Goal: Task Accomplishment & Management: Manage account settings

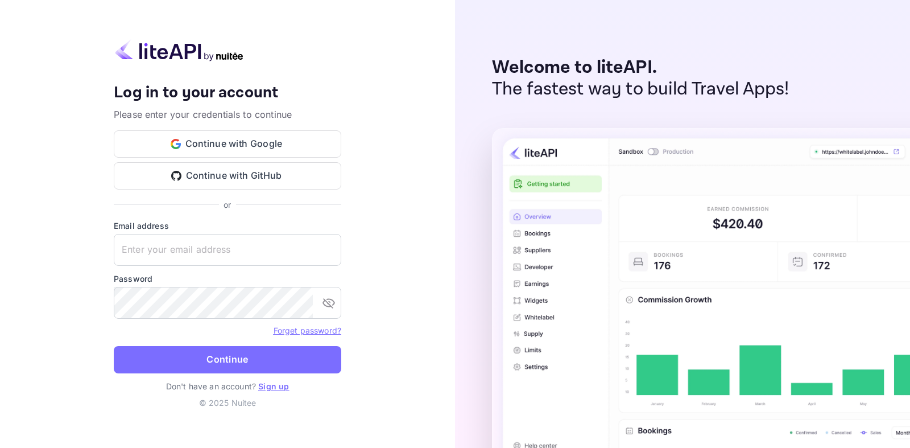
type input "[EMAIL_ADDRESS][DOMAIN_NAME]"
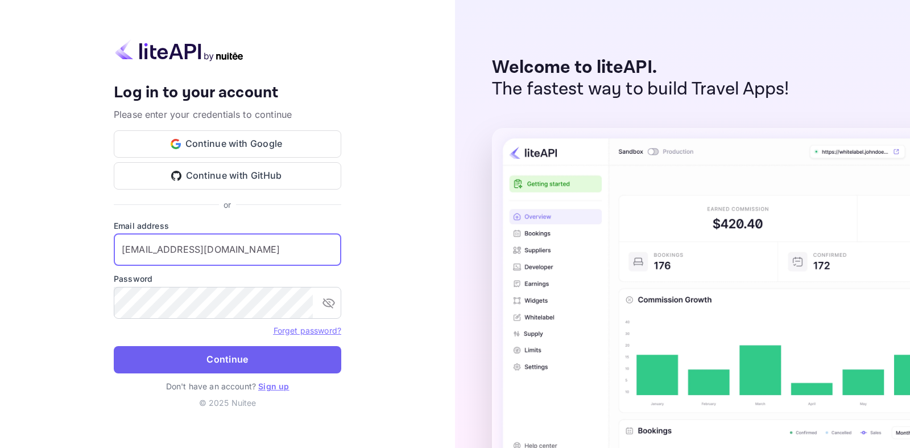
click at [250, 361] on button "Continue" at bounding box center [227, 359] width 227 height 27
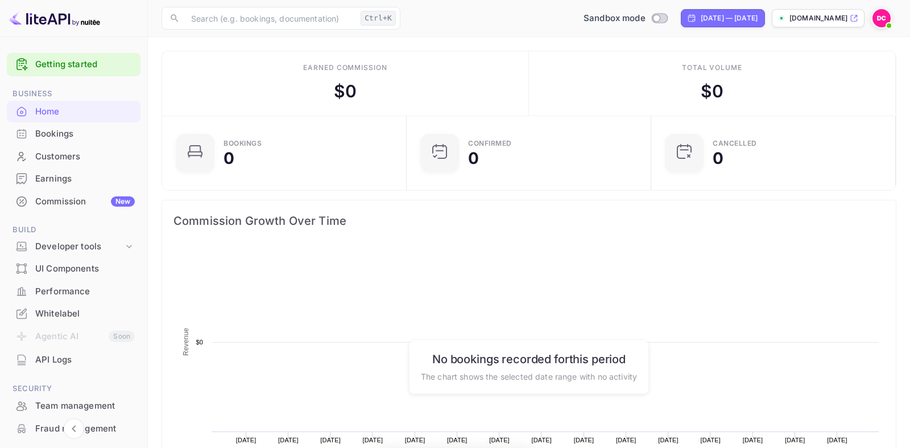
scroll to position [1, 1]
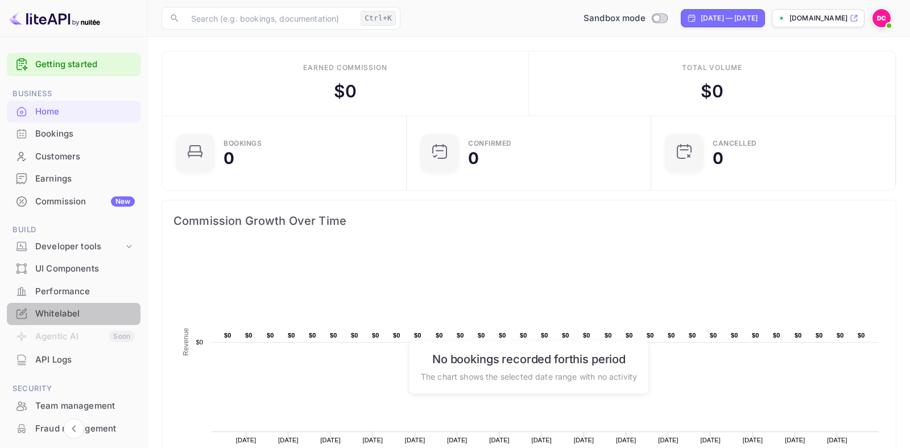
click at [82, 309] on div "Whitelabel" at bounding box center [85, 313] width 100 height 13
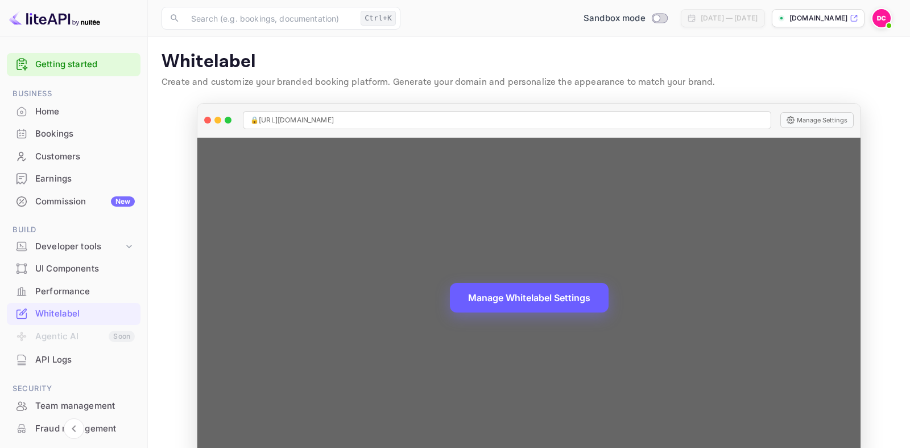
click at [549, 308] on button "Manage Whitelabel Settings" at bounding box center [529, 298] width 159 height 30
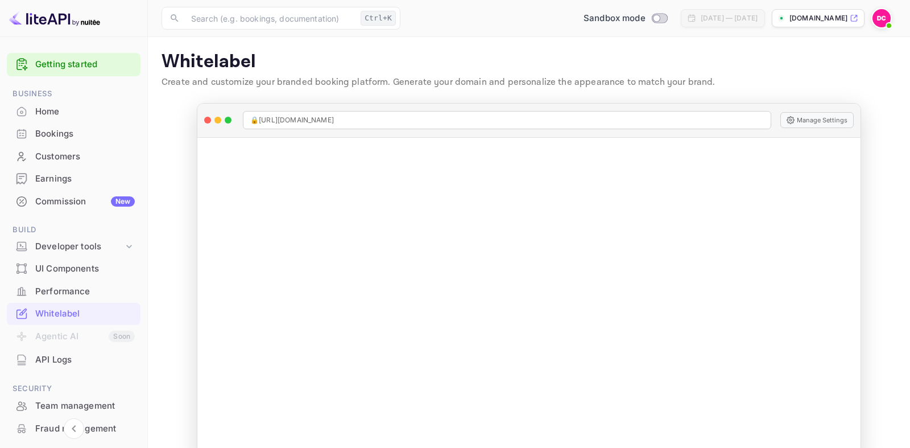
click at [58, 204] on div "Commission New" at bounding box center [85, 201] width 100 height 13
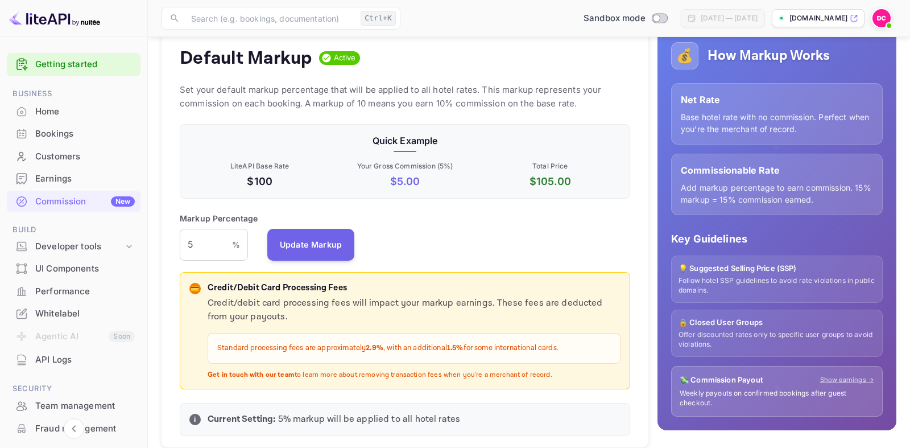
scroll to position [174, 0]
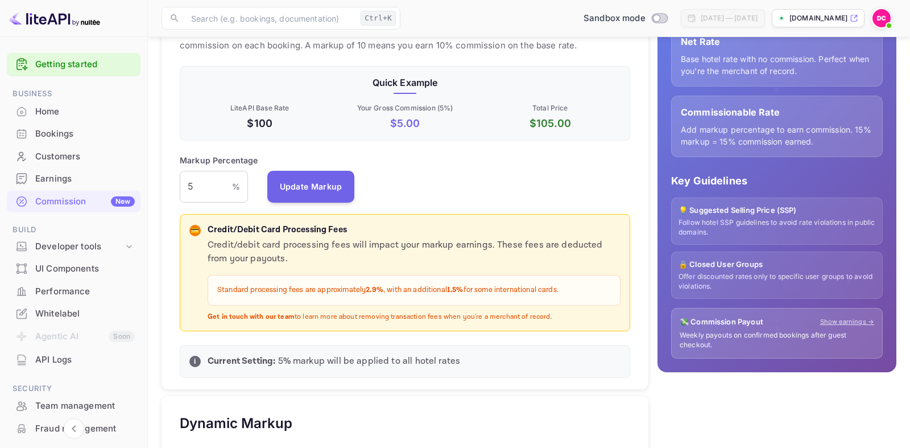
click at [70, 319] on div "Whitelabel" at bounding box center [85, 313] width 100 height 13
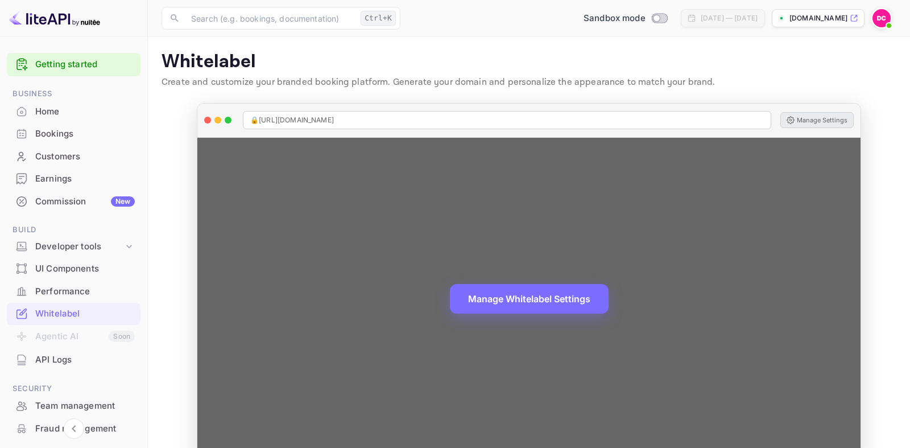
click at [827, 121] on button "Manage Settings" at bounding box center [816, 120] width 73 height 16
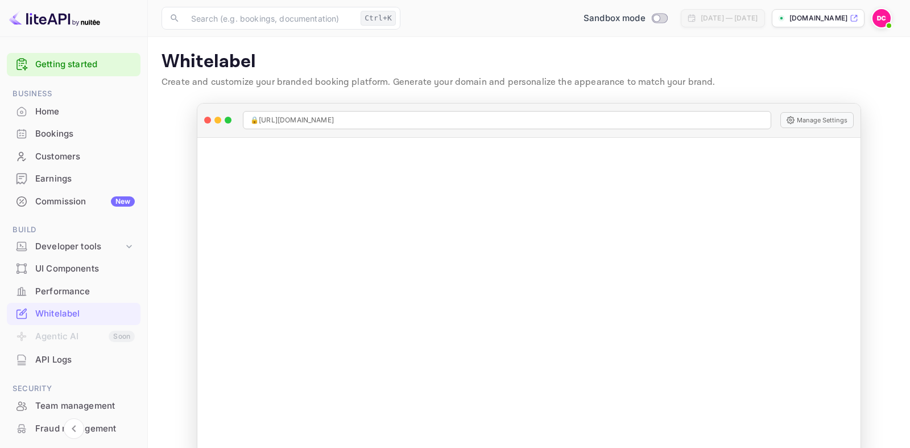
click at [880, 17] on img at bounding box center [881, 18] width 18 height 18
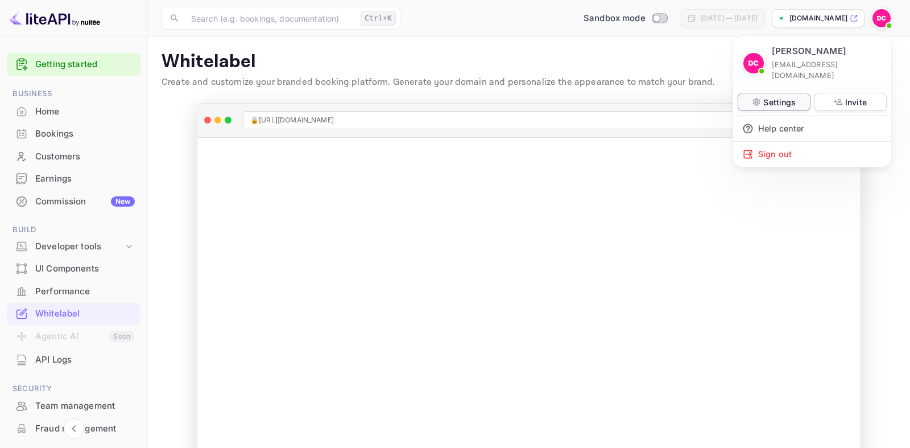
click at [775, 96] on p "Settings" at bounding box center [779, 102] width 32 height 12
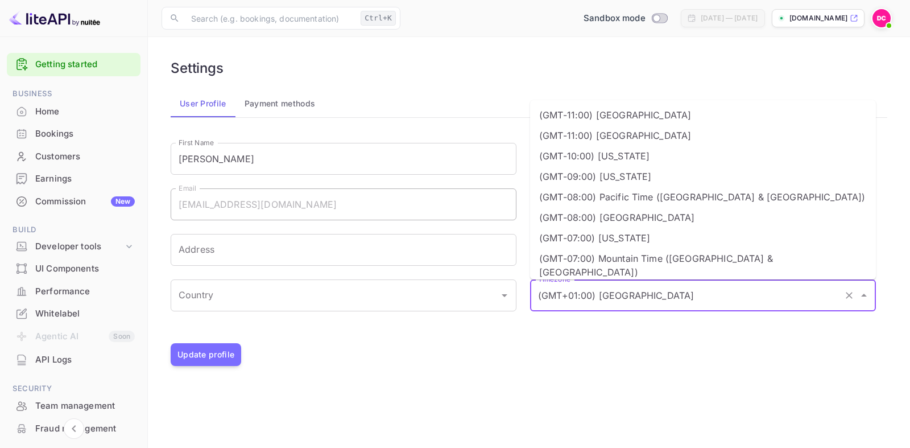
click at [638, 305] on input "(GMT+01:00) [GEOGRAPHIC_DATA]" at bounding box center [687, 295] width 304 height 22
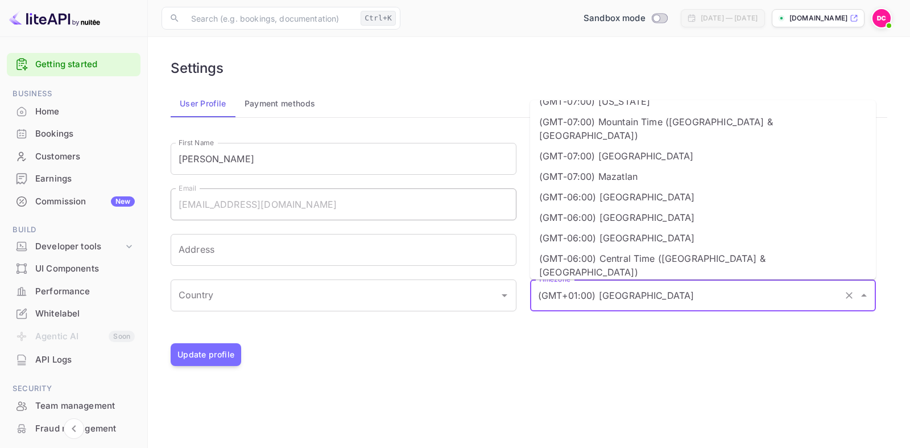
scroll to position [273, 0]
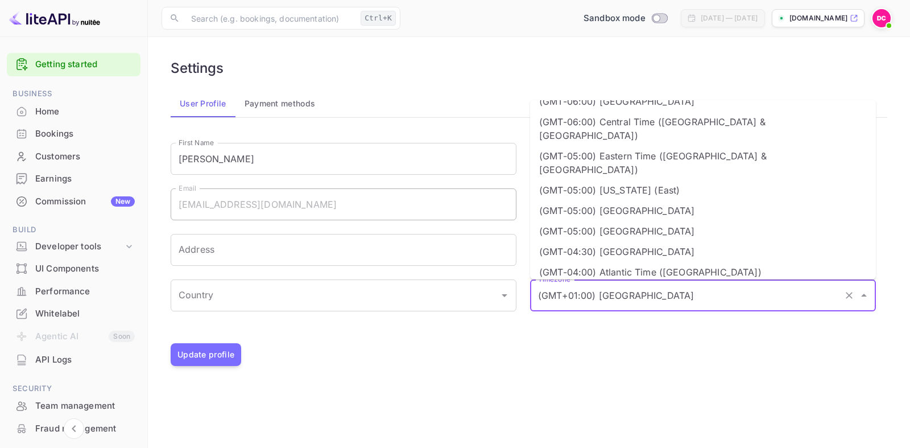
click at [637, 146] on li "(GMT-05:00) Eastern Time ([GEOGRAPHIC_DATA] & [GEOGRAPHIC_DATA])" at bounding box center [703, 163] width 346 height 34
type input "(GMT-05:00) Eastern Time ([GEOGRAPHIC_DATA] & [GEOGRAPHIC_DATA])"
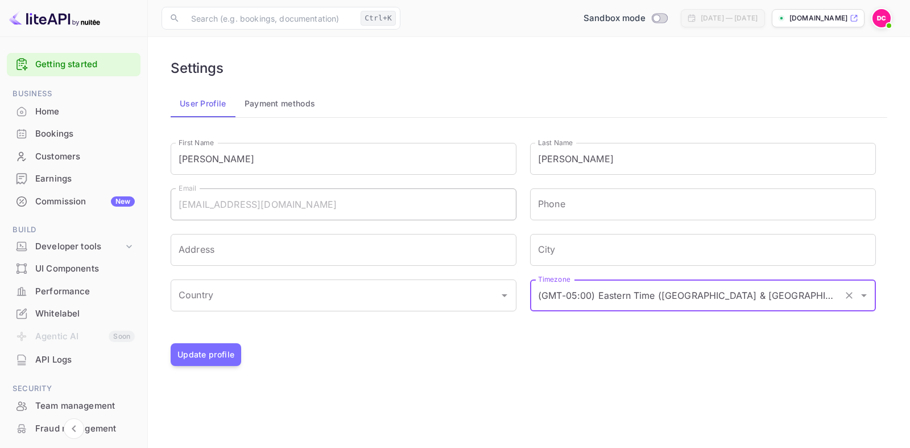
click at [884, 373] on div "Settings User Profile Payment methods First Name [PERSON_NAME] First Name Last …" at bounding box center [529, 213] width 735 height 324
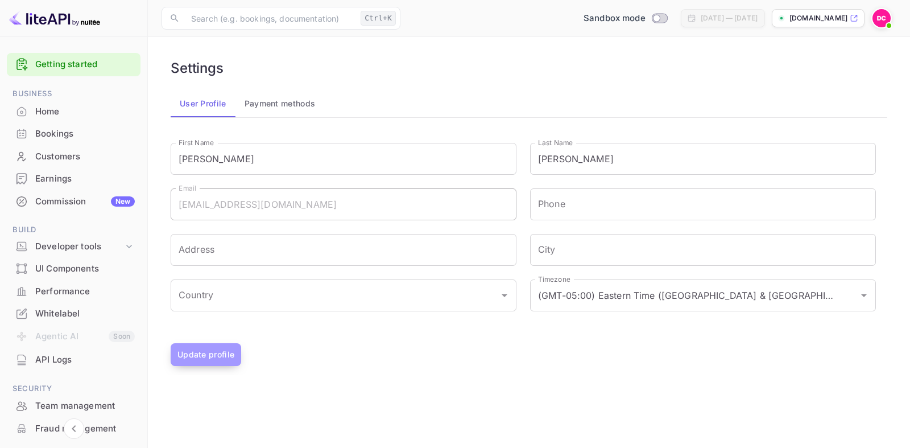
click at [213, 353] on button "Update profile" at bounding box center [206, 354] width 71 height 23
click at [405, 244] on input "Address" at bounding box center [344, 250] width 346 height 32
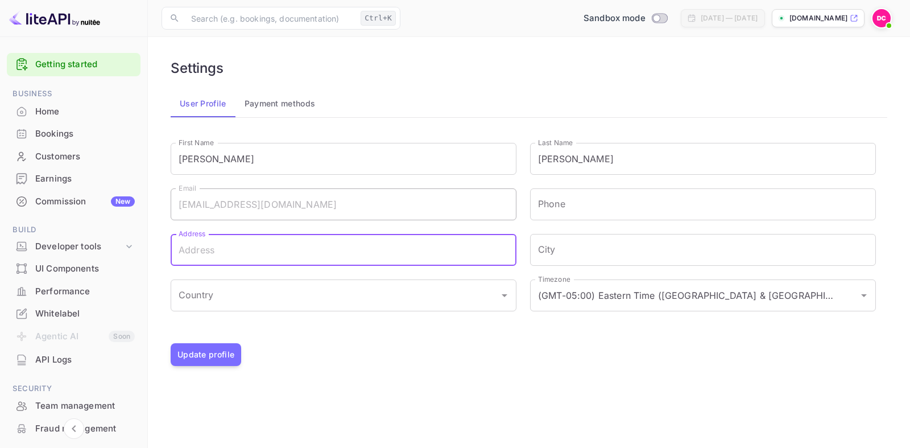
click at [643, 330] on div "First Name [PERSON_NAME] First Name Last Name [PERSON_NAME] Last Name Email [EM…" at bounding box center [516, 230] width 719 height 202
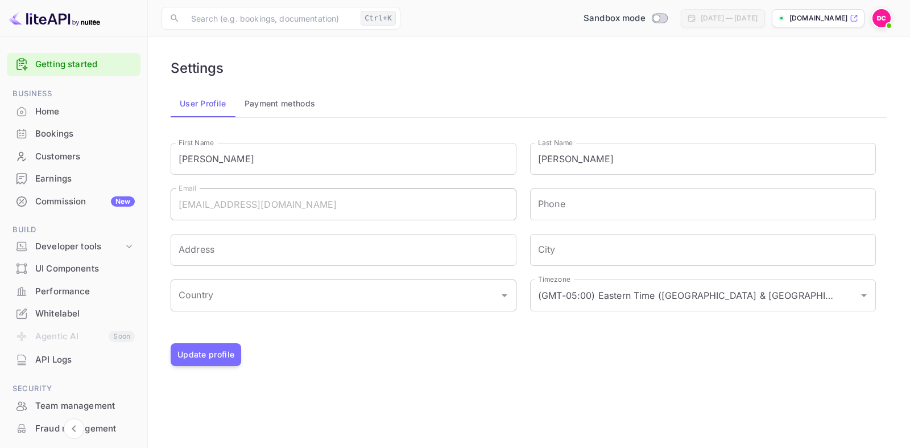
click at [375, 303] on input "Country" at bounding box center [335, 295] width 318 height 22
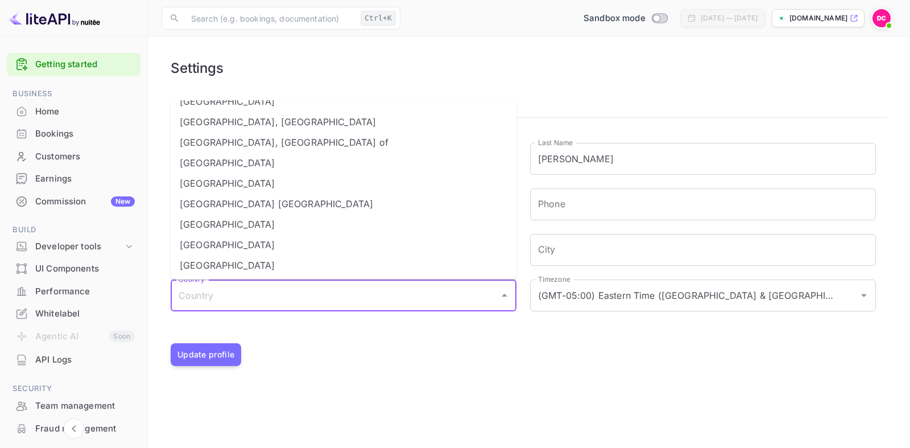
scroll to position [4709, 0]
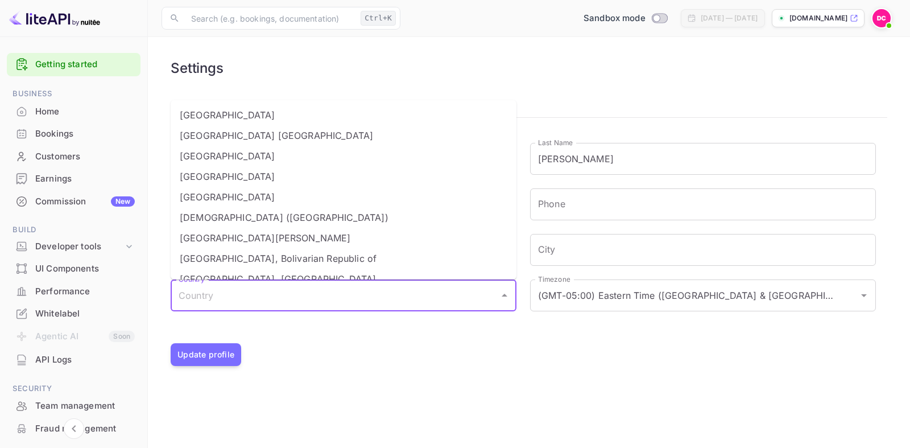
click at [250, 158] on li "[GEOGRAPHIC_DATA]" at bounding box center [344, 156] width 346 height 20
type input "[GEOGRAPHIC_DATA]"
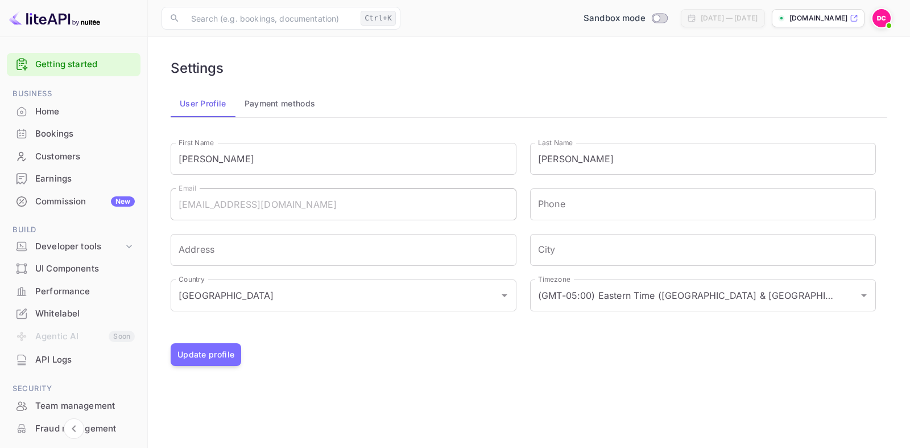
click at [580, 377] on main "Settings User Profile Payment methods First Name [PERSON_NAME] First Name Last …" at bounding box center [529, 242] width 762 height 411
click at [197, 354] on button "Update profile" at bounding box center [206, 354] width 71 height 23
click at [274, 105] on button "Payment methods" at bounding box center [279, 103] width 89 height 27
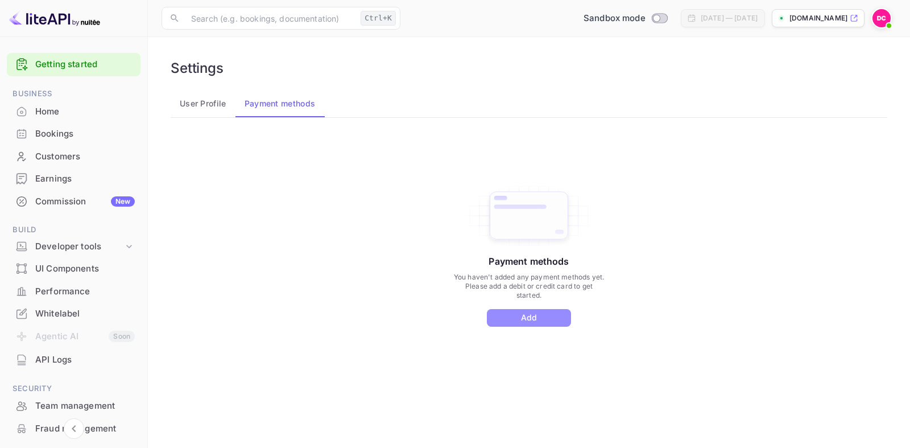
click at [547, 315] on button "Add" at bounding box center [529, 318] width 84 height 18
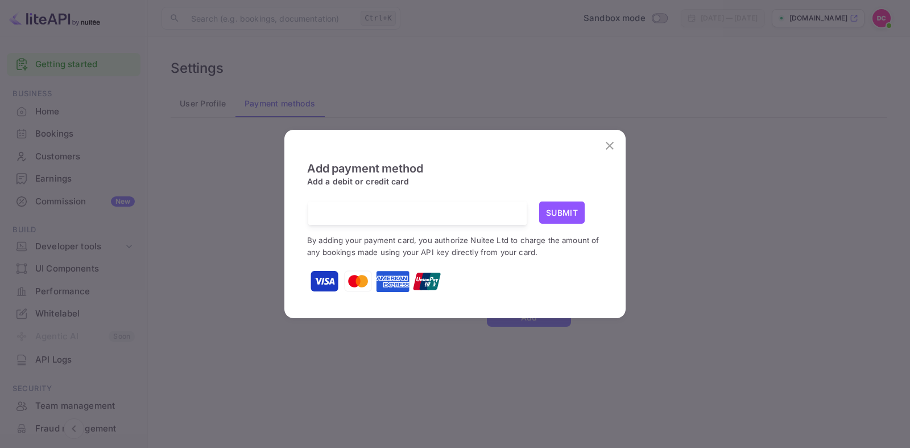
click at [543, 300] on div "Add payment method Add a debit or credit card Submit By adding your payment car…" at bounding box center [455, 223] width 318 height 168
click at [514, 160] on div "Add payment method Add a debit or credit card Submit By adding your payment car…" at bounding box center [455, 223] width 318 height 168
click at [560, 212] on button "Submit" at bounding box center [561, 212] width 45 height 22
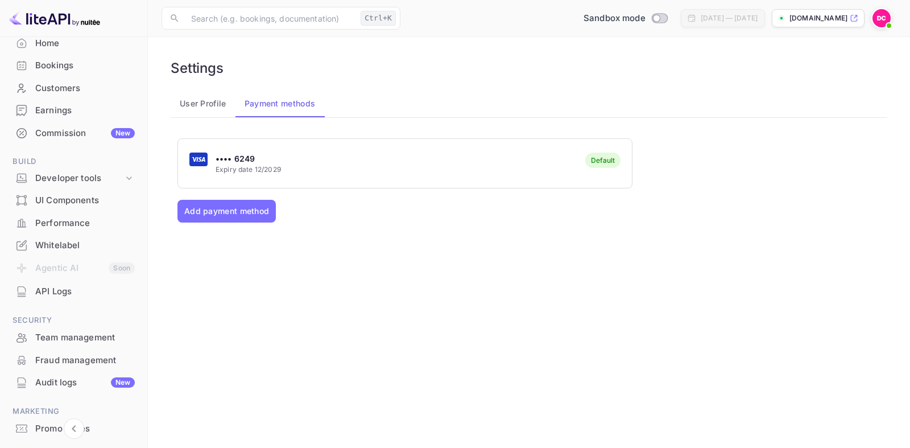
scroll to position [123, 0]
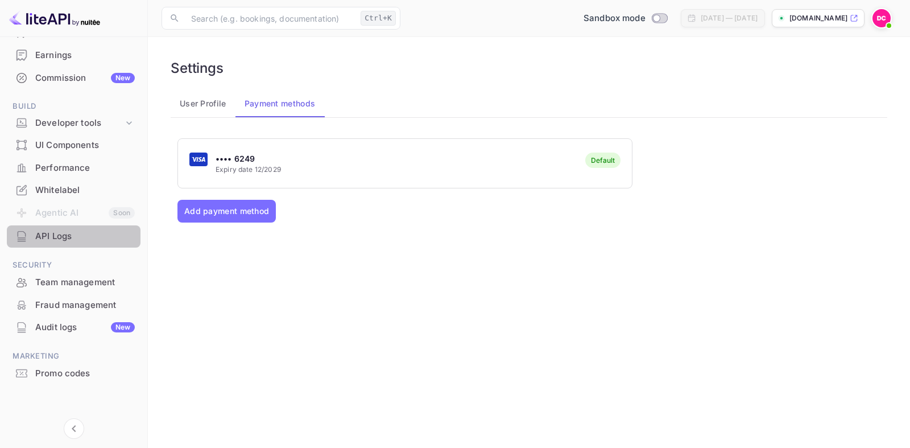
click at [52, 235] on div "API Logs" at bounding box center [85, 236] width 100 height 13
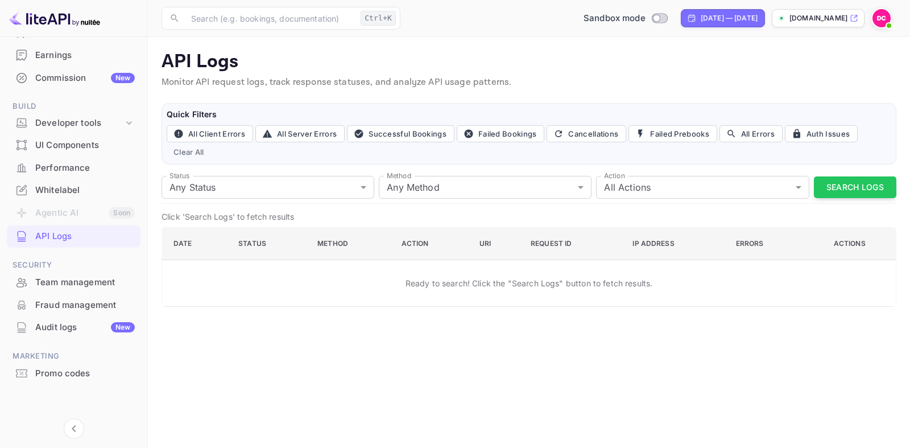
click at [227, 302] on td "Ready to search! Click the "Search Logs" button to fetch results." at bounding box center [529, 283] width 734 height 47
click at [102, 122] on div "Developer tools" at bounding box center [79, 123] width 88 height 13
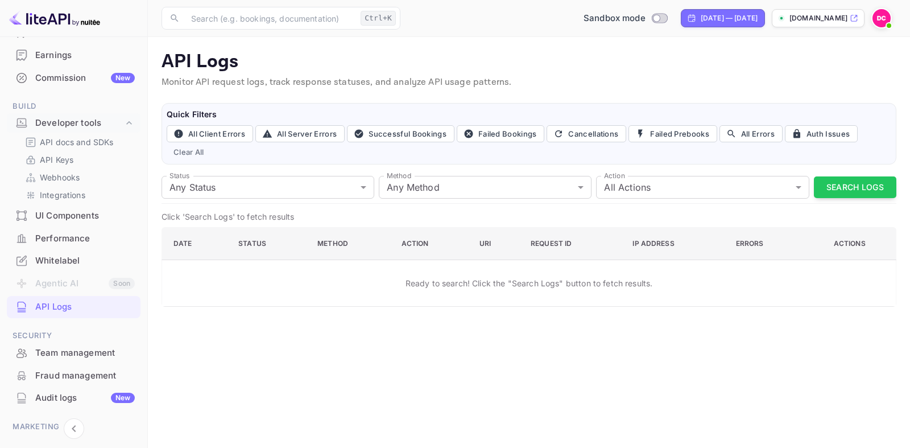
click at [67, 216] on div "UI Components" at bounding box center [85, 215] width 100 height 13
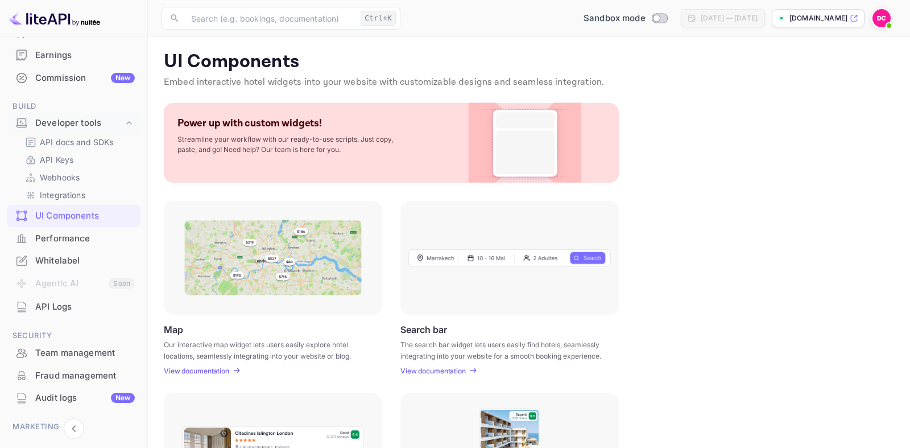
scroll to position [58, 0]
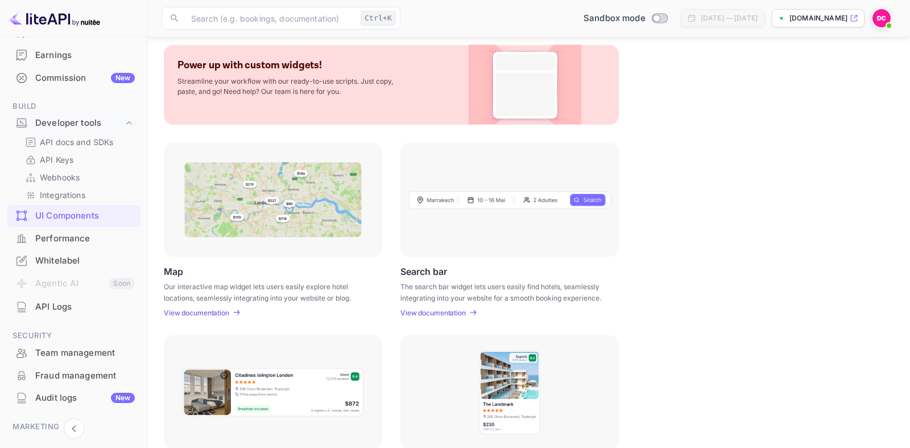
click at [706, 211] on div "Map Our interactive map widget lets users easily explore hotel locations, seaml…" at bounding box center [529, 230] width 730 height 174
click at [358, 148] on div at bounding box center [273, 200] width 218 height 114
click at [281, 256] on div at bounding box center [273, 200] width 218 height 114
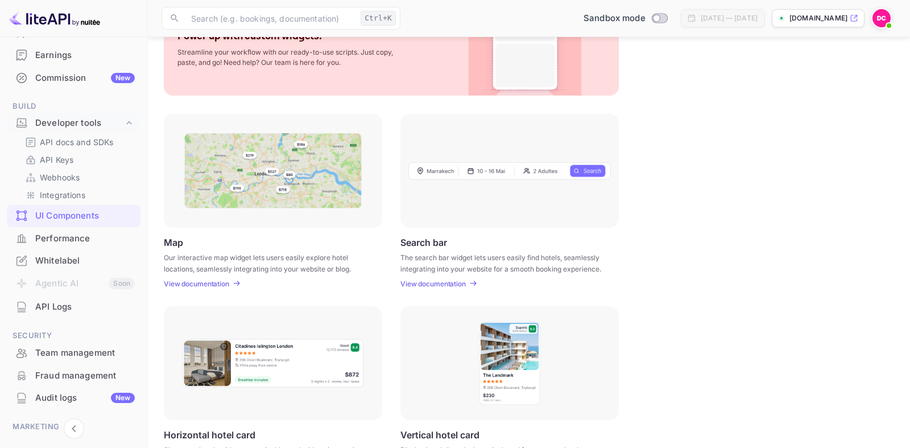
scroll to position [319, 0]
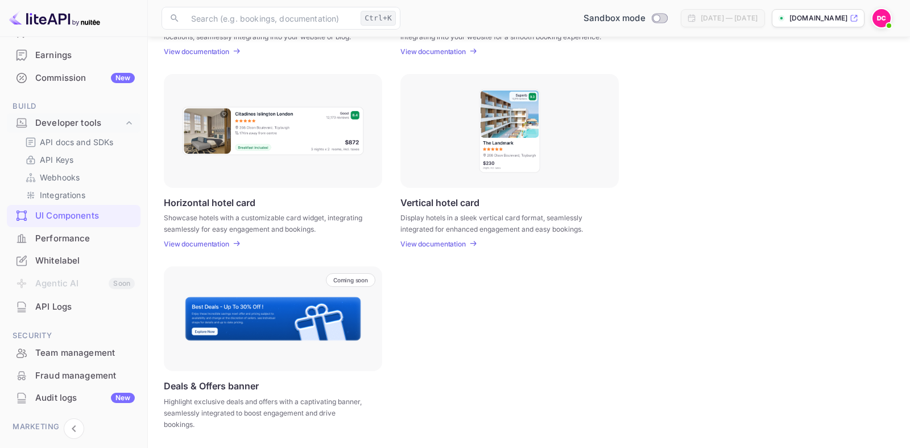
click at [78, 240] on div "Performance" at bounding box center [85, 238] width 100 height 13
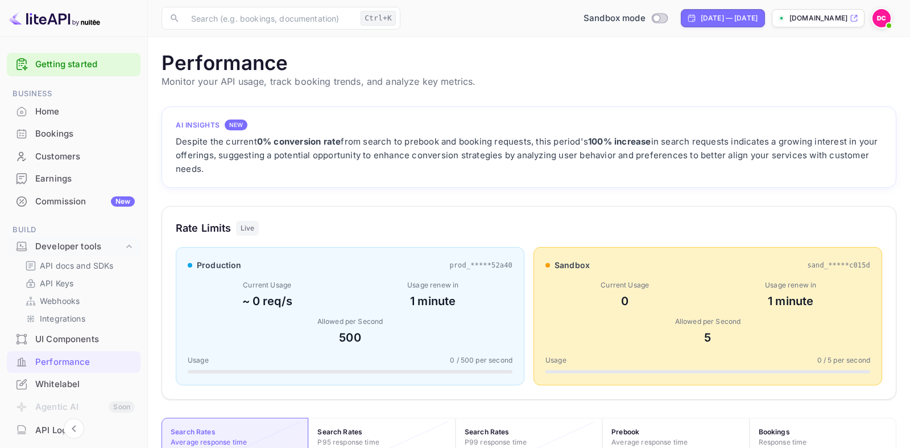
click at [881, 19] on img at bounding box center [881, 18] width 18 height 18
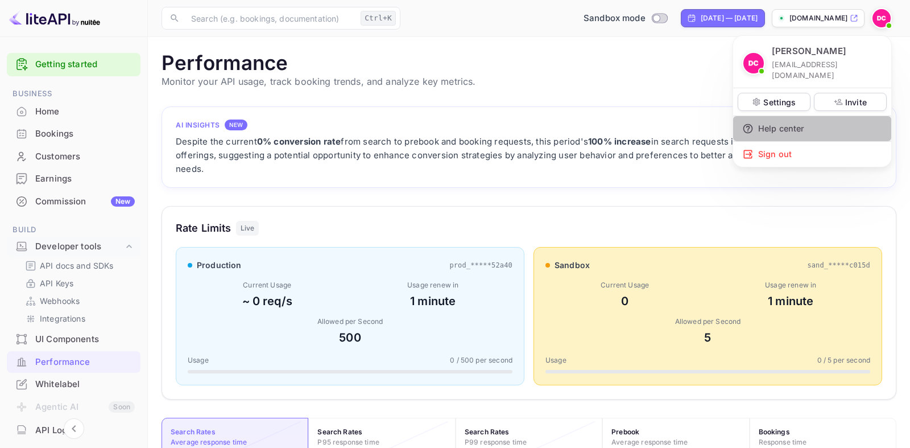
click at [786, 119] on div "Help center" at bounding box center [812, 128] width 158 height 25
click at [681, 78] on div at bounding box center [455, 224] width 910 height 448
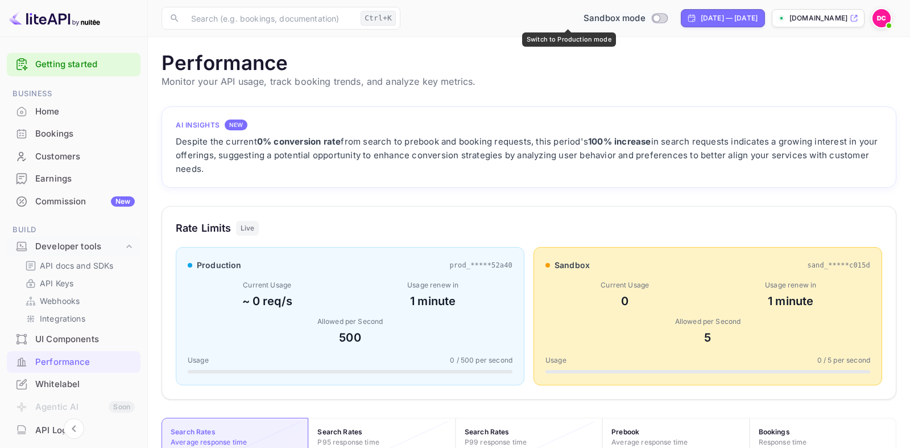
click at [645, 18] on input "Switch to Production mode" at bounding box center [656, 17] width 23 height 7
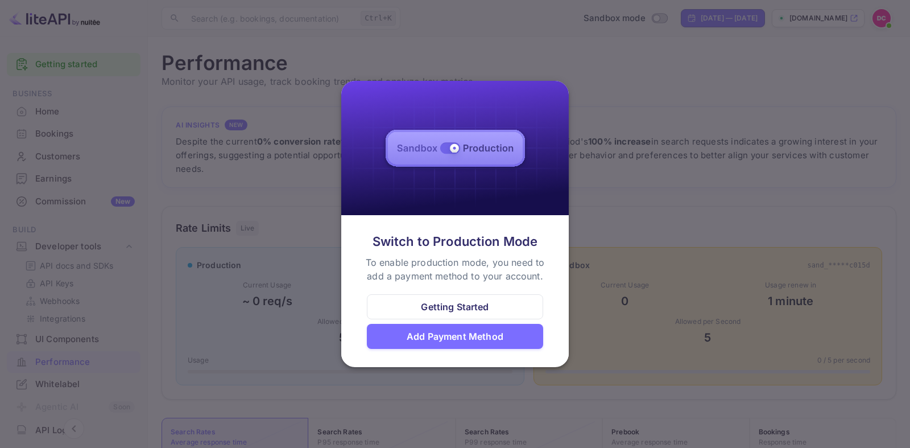
click at [476, 339] on div "Add Payment Method" at bounding box center [455, 336] width 97 height 14
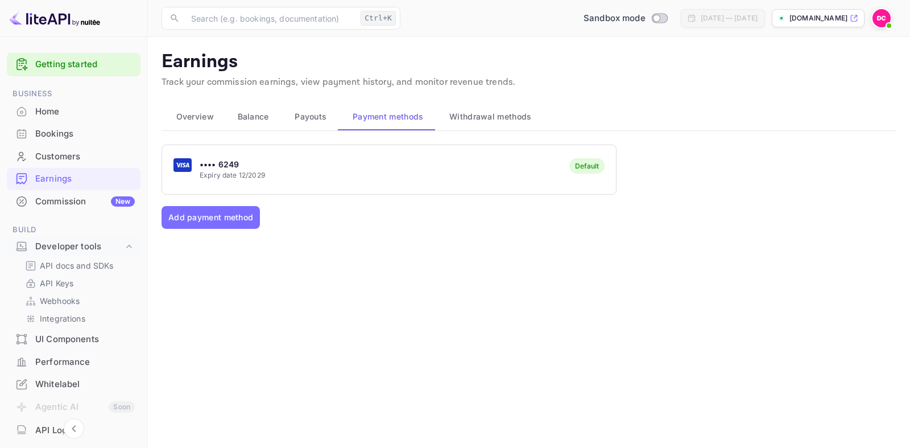
click at [506, 252] on div "•••• 6249 Expiry date 12/2029 Default Add payment method" at bounding box center [529, 272] width 735 height 256
click at [645, 17] on input "Switch to Production mode" at bounding box center [656, 17] width 23 height 7
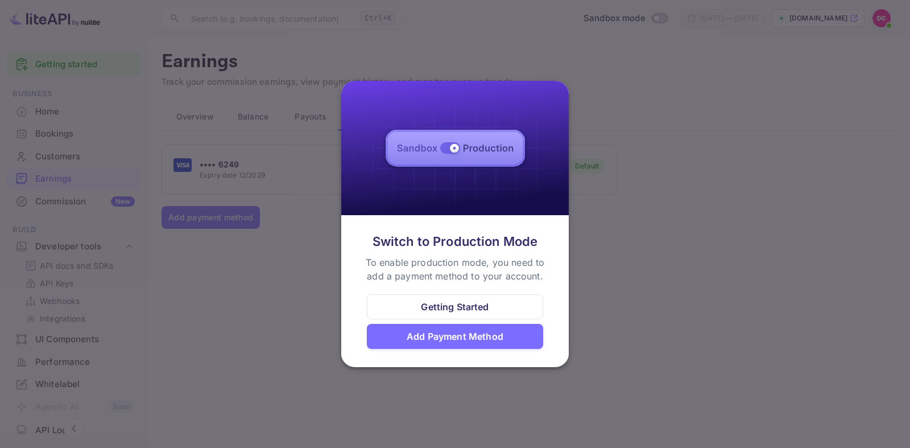
click at [660, 235] on div at bounding box center [455, 224] width 910 height 448
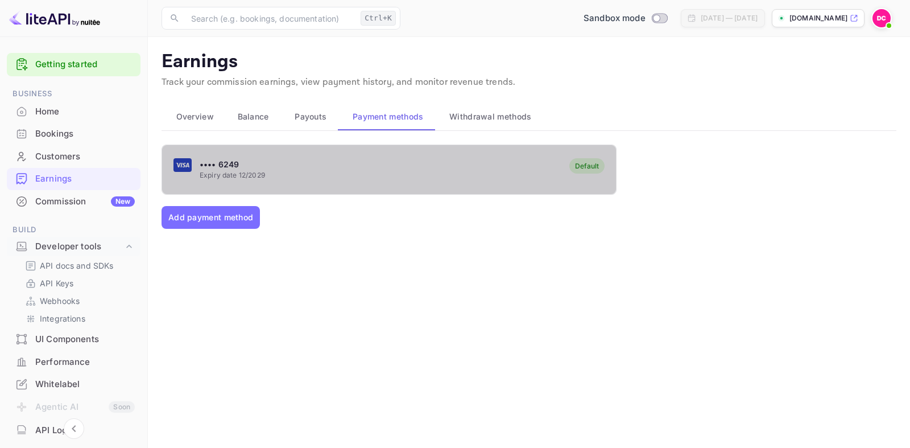
click at [291, 172] on div "•••• 6249 Expiry date 12/2029 Default" at bounding box center [389, 169] width 454 height 45
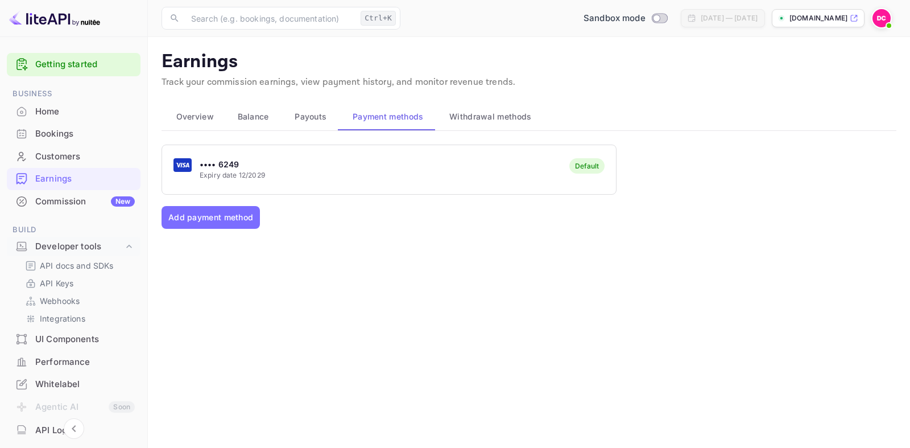
click at [492, 114] on span "Withdrawal methods" at bounding box center [490, 117] width 82 height 14
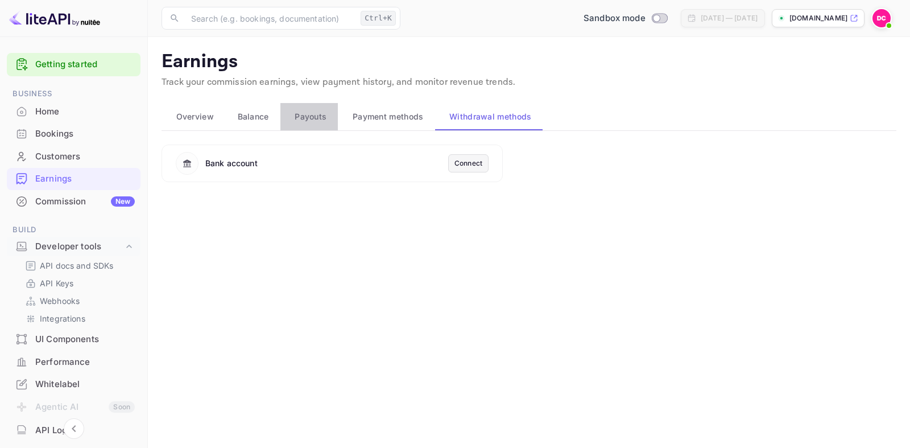
click at [299, 113] on span "Payouts" at bounding box center [311, 117] width 32 height 14
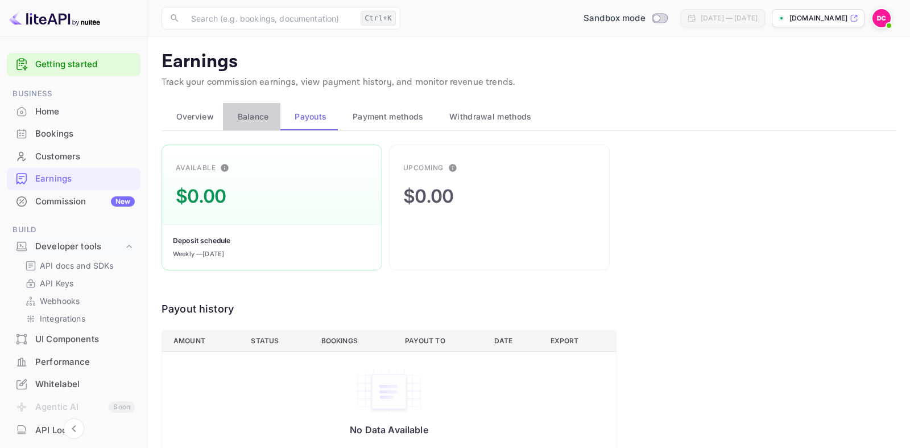
click at [249, 114] on span "Balance" at bounding box center [253, 117] width 31 height 14
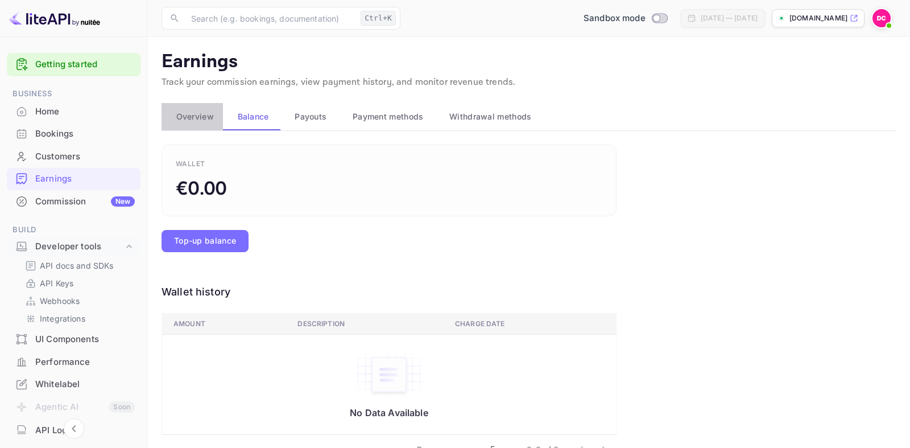
click at [193, 116] on span "Overview" at bounding box center [195, 117] width 38 height 14
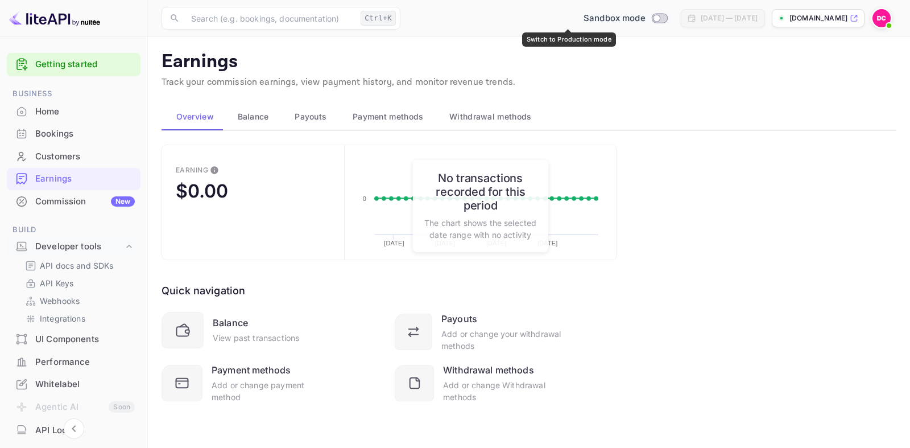
click at [645, 19] on input "Switch to Production mode" at bounding box center [656, 17] width 23 height 7
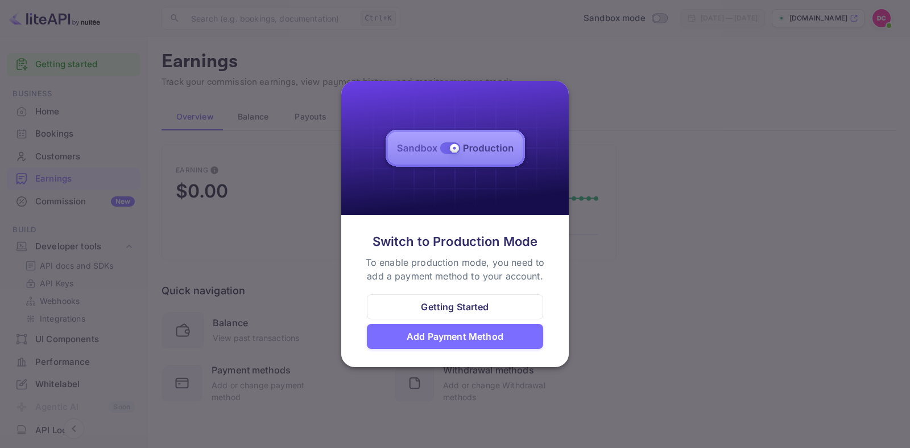
click at [451, 147] on img at bounding box center [454, 148] width 227 height 135
click at [461, 329] on div "Add Payment Method" at bounding box center [455, 336] width 176 height 25
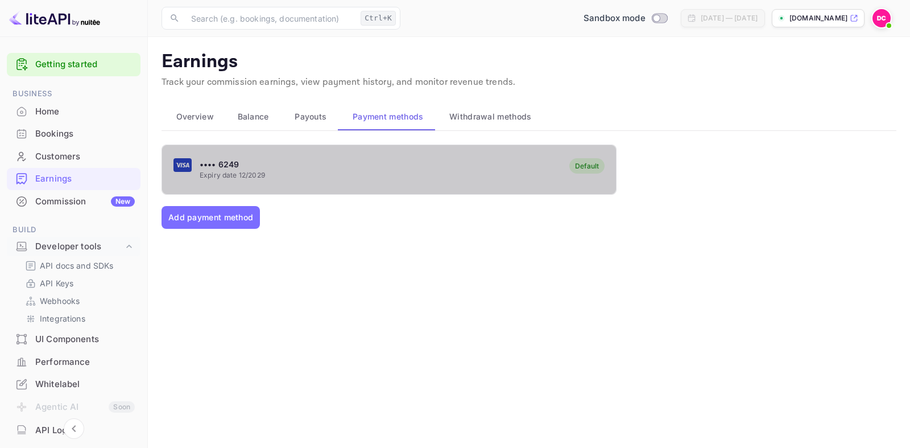
click at [592, 164] on div "Default" at bounding box center [587, 166] width 24 height 9
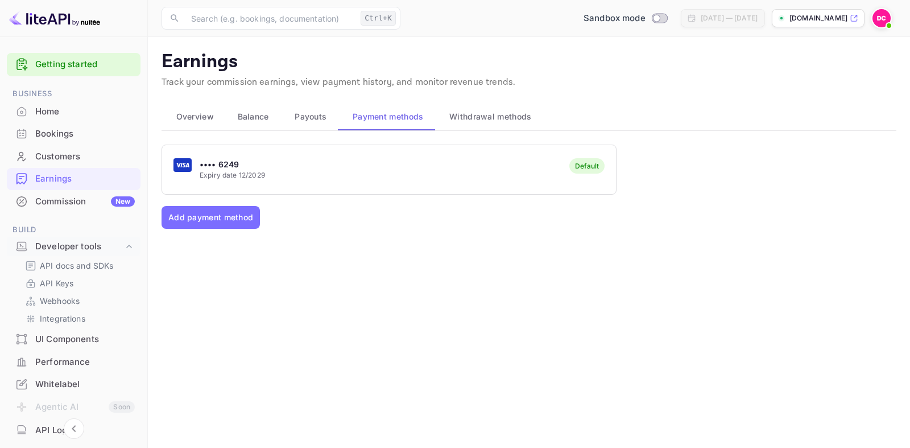
click at [48, 109] on div "Home" at bounding box center [85, 111] width 100 height 13
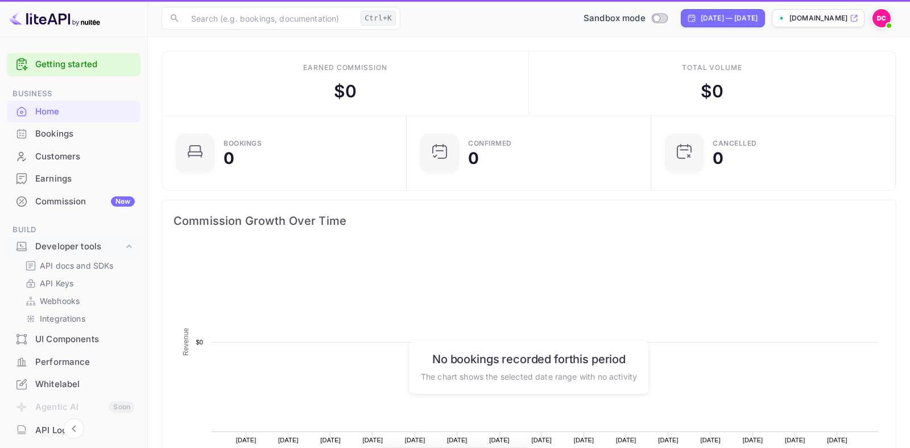
scroll to position [1, 1]
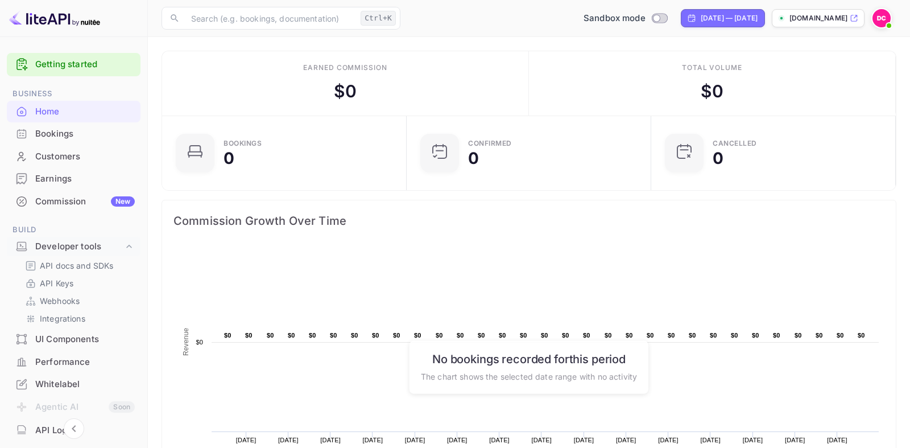
click at [806, 18] on p "[DOMAIN_NAME]" at bounding box center [818, 18] width 58 height 10
click at [645, 17] on input "Switch to Production mode" at bounding box center [656, 17] width 23 height 7
checkbox input "false"
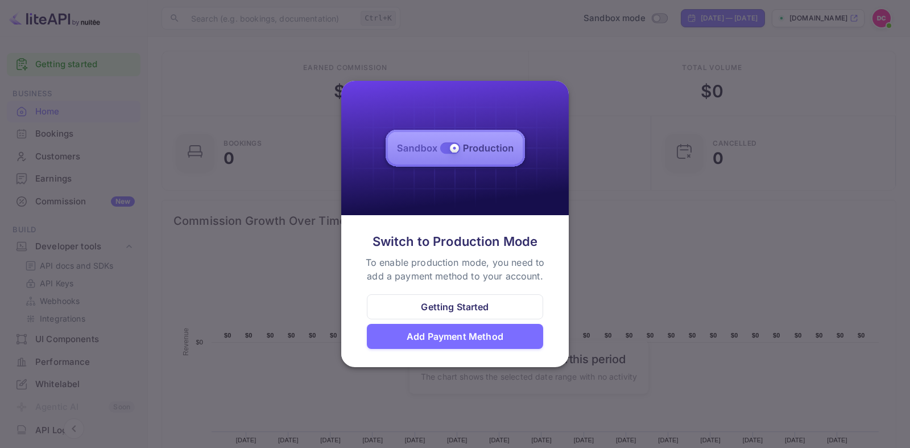
click at [425, 334] on div "Add Payment Method" at bounding box center [455, 336] width 97 height 14
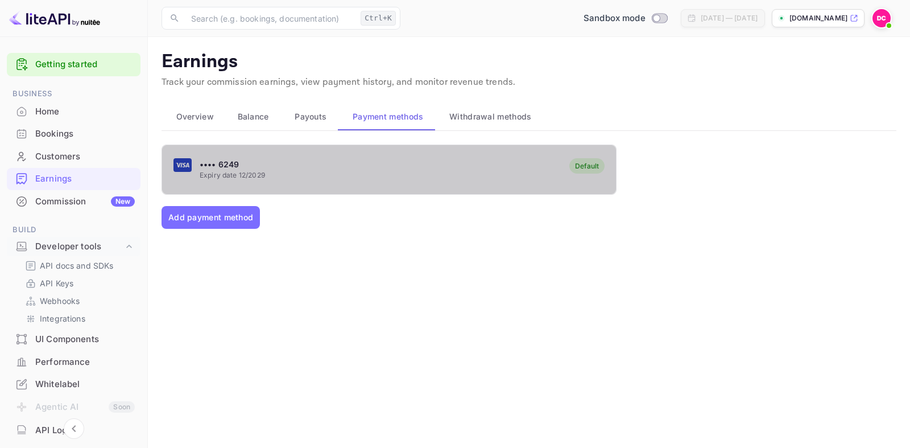
click at [182, 161] on rect "button" at bounding box center [182, 165] width 18 height 14
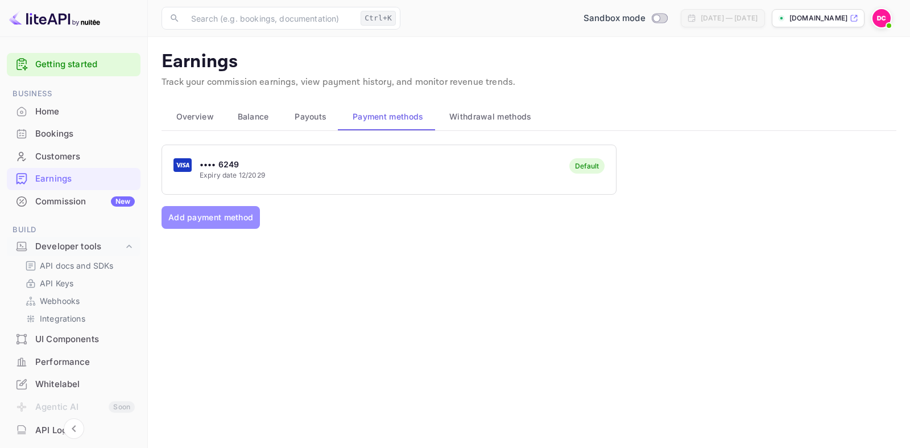
click at [223, 222] on button "Add payment method" at bounding box center [211, 217] width 98 height 23
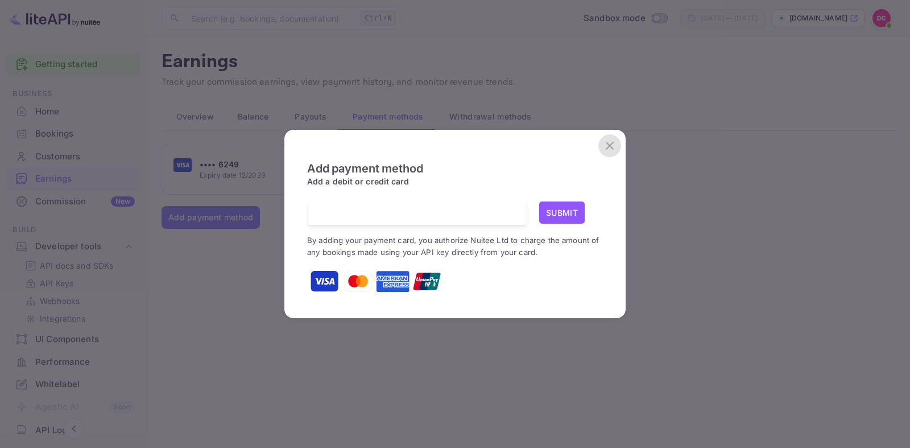
click at [610, 140] on icon "close" at bounding box center [610, 146] width 14 height 14
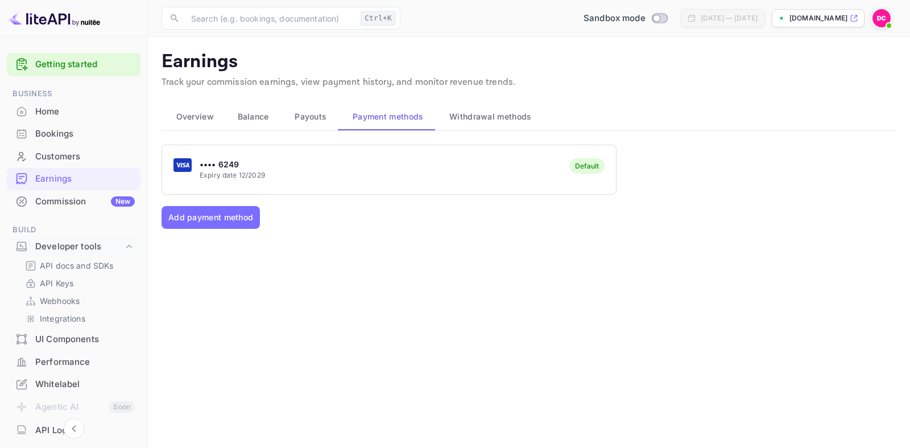
click at [384, 287] on div "•••• 6249 Expiry date 12/2029 Default Add payment method" at bounding box center [529, 272] width 735 height 256
click at [885, 18] on img at bounding box center [881, 18] width 18 height 18
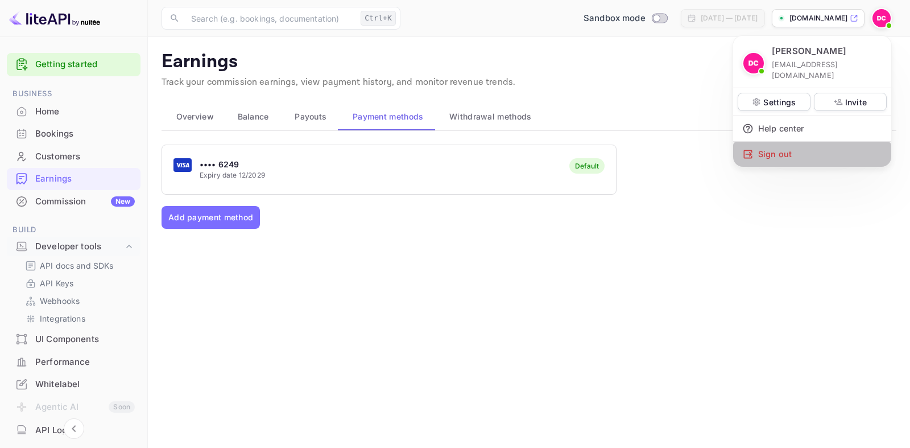
click at [772, 146] on div "Sign out" at bounding box center [812, 154] width 158 height 25
